Goal: Task Accomplishment & Management: Manage account settings

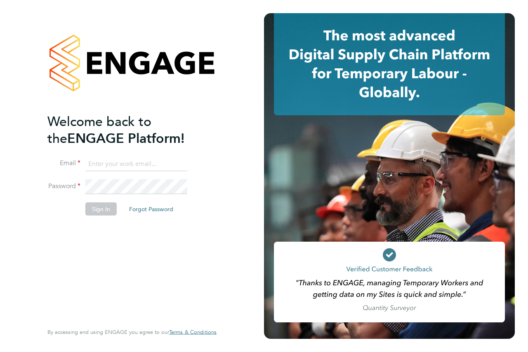
type input "[PERSON_NAME][EMAIL_ADDRESS][DOMAIN_NAME]"
click at [116, 195] on li "Password" at bounding box center [127, 191] width 161 height 23
click at [107, 205] on button "Sign In" at bounding box center [100, 208] width 31 height 13
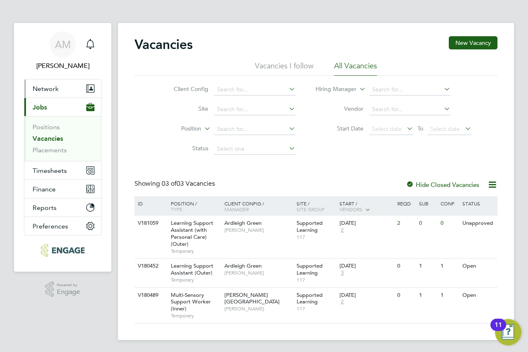
click at [52, 92] on span "Network" at bounding box center [46, 89] width 26 height 8
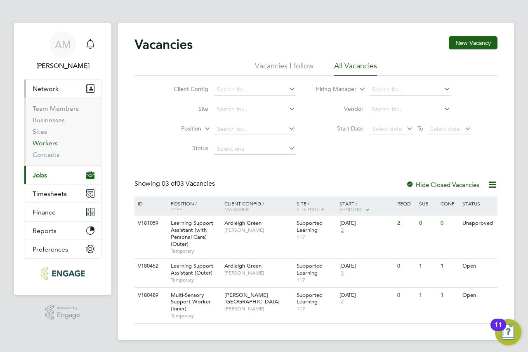
click at [49, 146] on link "Workers" at bounding box center [45, 143] width 25 height 8
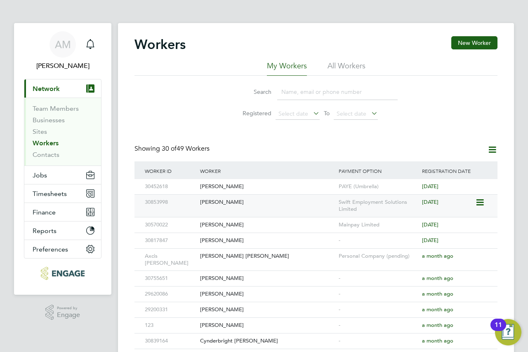
click at [251, 205] on div "Rosie Batchelor" at bounding box center [267, 202] width 139 height 15
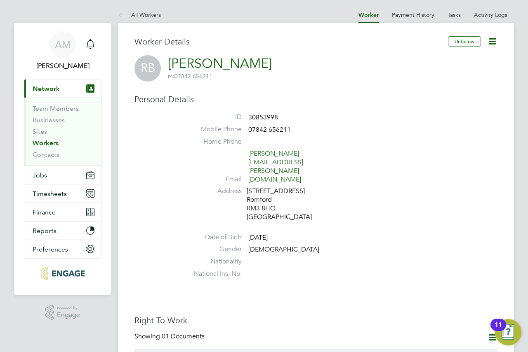
click at [53, 142] on link "Workers" at bounding box center [46, 143] width 26 height 8
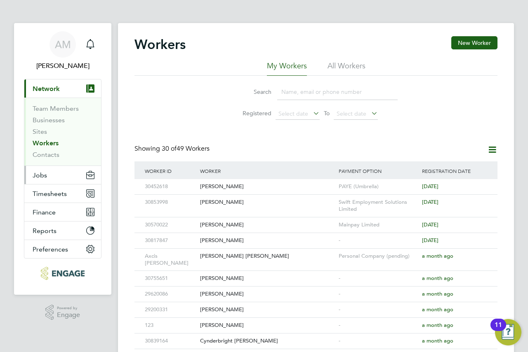
click at [50, 176] on button "Jobs" at bounding box center [62, 175] width 77 height 18
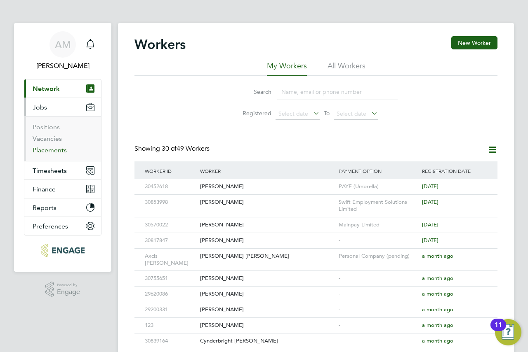
drag, startPoint x: 64, startPoint y: 144, endPoint x: 54, endPoint y: 150, distance: 12.4
click at [54, 150] on link "Placements" at bounding box center [50, 150] width 34 height 8
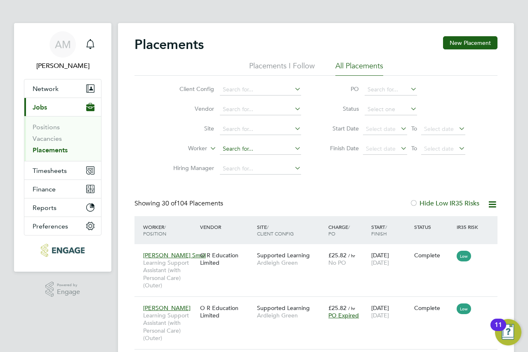
click at [235, 147] on input at bounding box center [260, 149] width 81 height 12
click at [251, 170] on li "Ros ie Batchelor" at bounding box center [260, 171] width 82 height 11
type input "Rosie Batchelor"
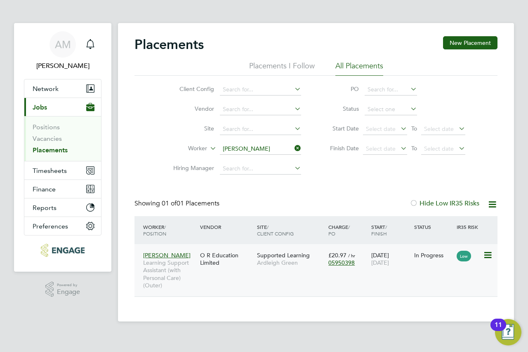
click at [233, 261] on div "O R Education Limited" at bounding box center [226, 259] width 57 height 23
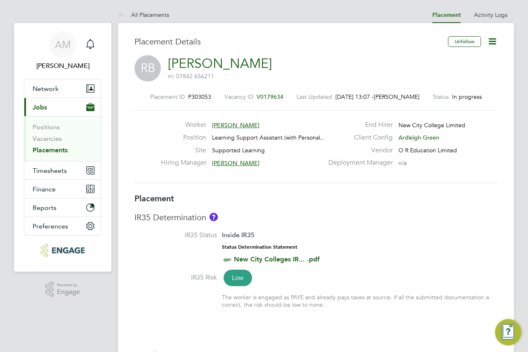
drag, startPoint x: 285, startPoint y: 188, endPoint x: 259, endPoint y: 191, distance: 26.1
click at [259, 191] on div "Placement ID P303053 Vacancy ID V0179634 Last Updated 24 Sep 2025, 13:07 - Andr…" at bounding box center [315, 138] width 363 height 110
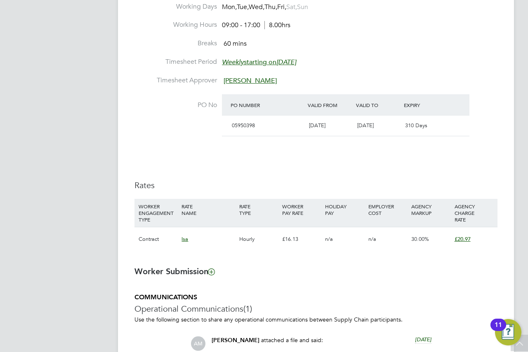
scroll to position [453, 0]
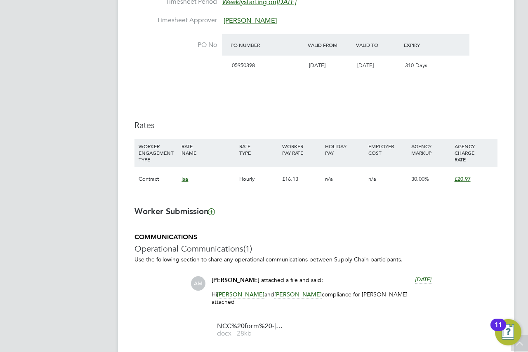
click at [461, 180] on span "£20.97" at bounding box center [462, 179] width 16 height 7
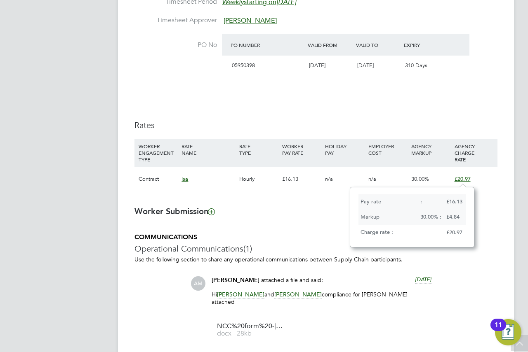
click at [277, 203] on ng-form "Placement IR35 Determination IR35 Status Inside IR35 Status Determination State…" at bounding box center [315, 97] width 363 height 715
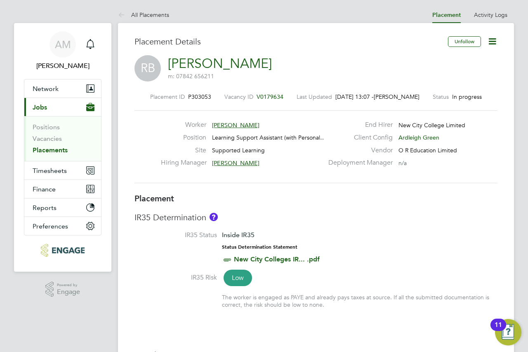
click at [495, 42] on icon at bounding box center [492, 41] width 10 height 10
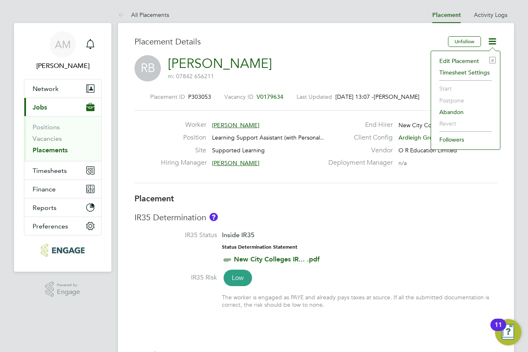
click at [465, 62] on li "Edit Placement e" at bounding box center [465, 61] width 61 height 12
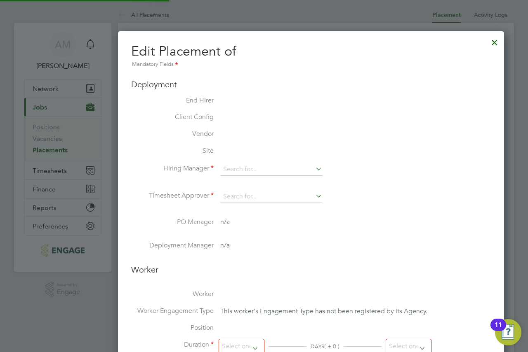
type input "Karen Marcelline"
type input "05 Sep 2025"
type input "10 Jul 2026"
type input "09:00"
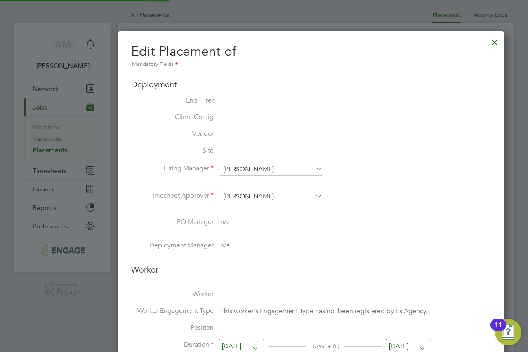
type input "17:00"
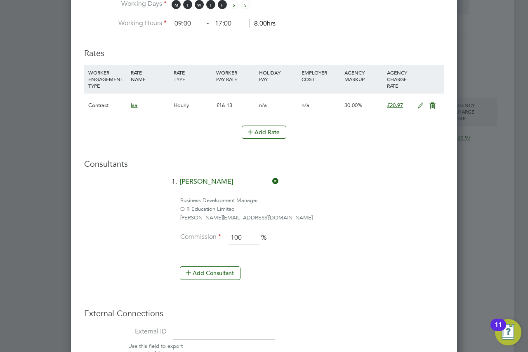
click at [415, 35] on ng-form "Deployment End Hirer New City College Limited Client Config Ardleigh Green Vend…" at bounding box center [263, 1] width 359 height 834
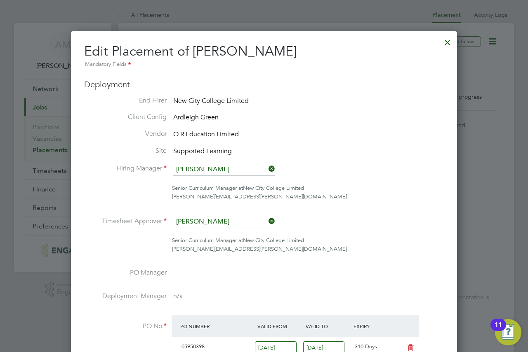
drag, startPoint x: 190, startPoint y: 56, endPoint x: 293, endPoint y: 49, distance: 102.8
click at [293, 49] on h2 "Edit Placement of Rosie Batchelor Mandatory Fields" at bounding box center [263, 56] width 359 height 26
copy span "Rosie Batchelor"
click at [445, 44] on div at bounding box center [447, 40] width 15 height 15
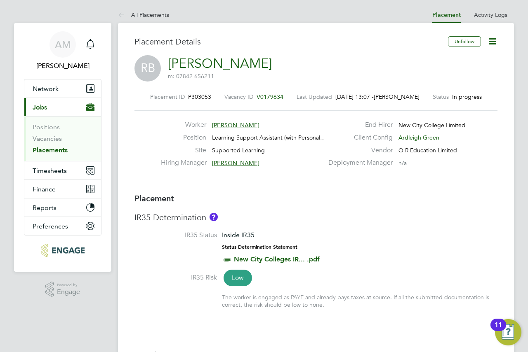
click at [56, 147] on link "Placements" at bounding box center [50, 150] width 35 height 8
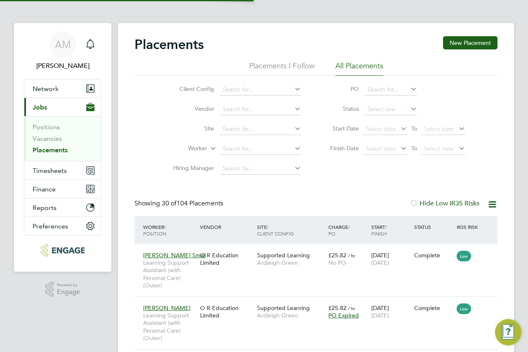
click at [253, 143] on li "Worker" at bounding box center [233, 149] width 155 height 20
click at [249, 148] on input at bounding box center [260, 149] width 81 height 12
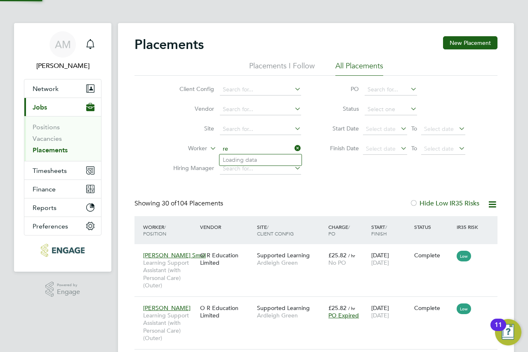
type input "r"
click at [241, 157] on b "Ramsha" at bounding box center [233, 160] width 21 height 7
type input "[PERSON_NAME]"
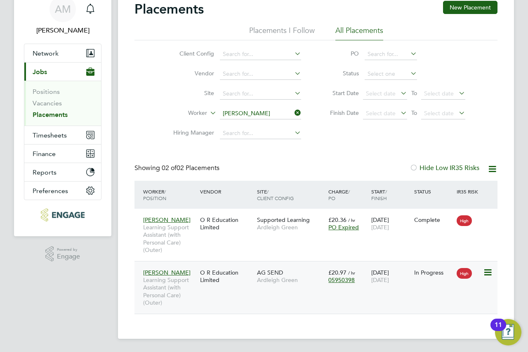
drag, startPoint x: 269, startPoint y: 273, endPoint x: 279, endPoint y: 279, distance: 11.3
click at [279, 279] on span "Ardleigh Green" at bounding box center [290, 280] width 67 height 7
